Goal: Use online tool/utility: Use online tool/utility

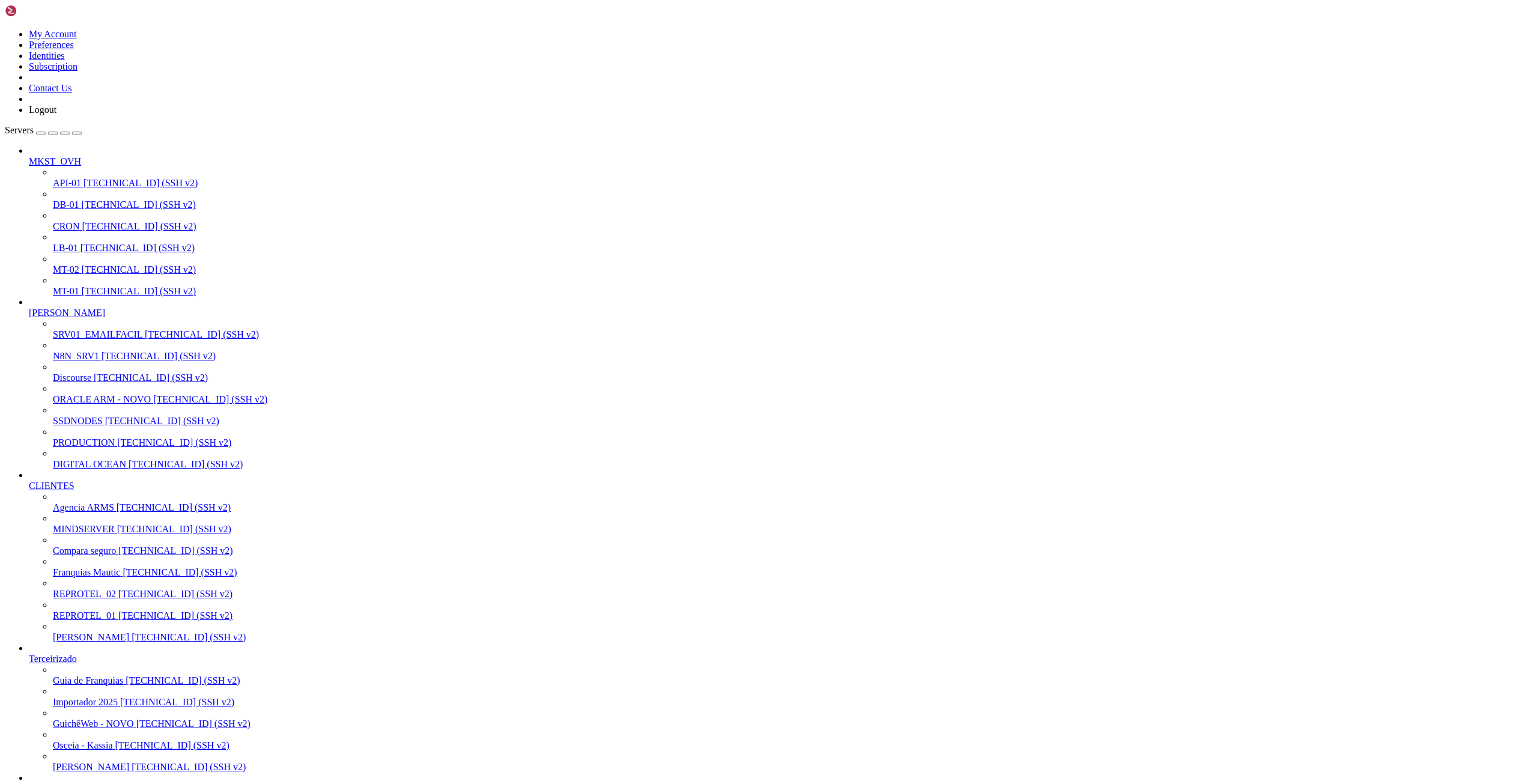
click at [74, 265] on span "MT-02" at bounding box center [66, 269] width 27 height 11
click at [64, 286] on span "MT-01" at bounding box center [66, 290] width 27 height 11
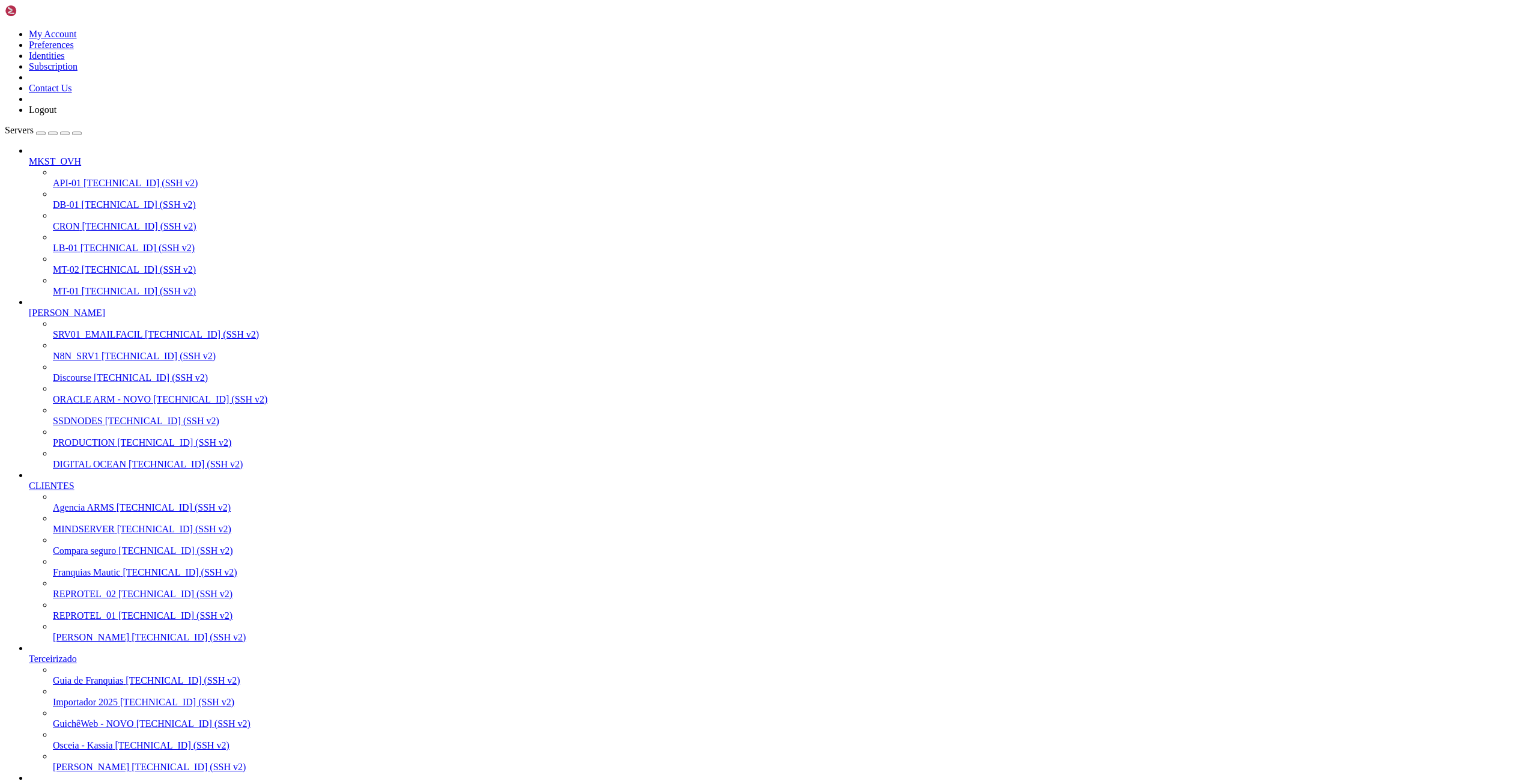
click at [64, 286] on span "MT-01" at bounding box center [66, 290] width 27 height 11
drag, startPoint x: 166, startPoint y: 1439, endPoint x: 379, endPoint y: 1435, distance: 213.0
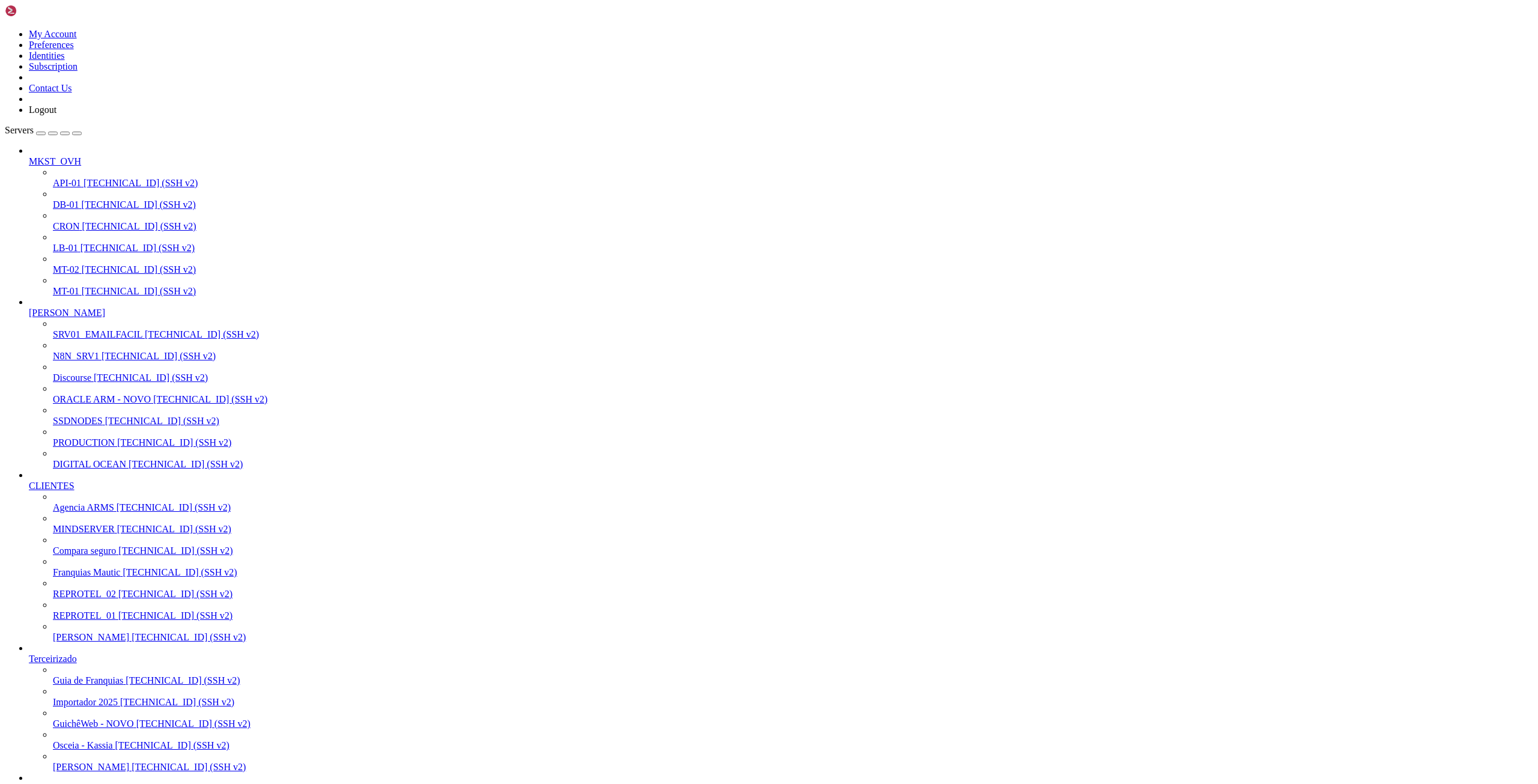
scroll to position [11, 2]
